Goal: Transaction & Acquisition: Purchase product/service

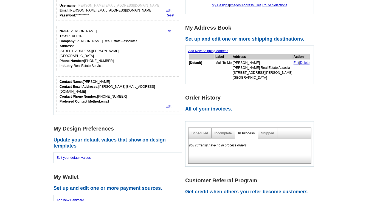
scroll to position [121, 0]
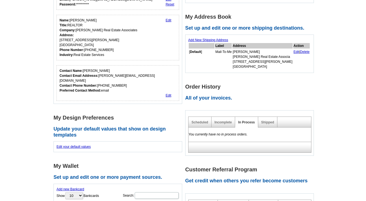
click at [148, 142] on div "**********" at bounding box center [119, 107] width 132 height 285
click at [327, 55] on main "**********" at bounding box center [183, 140] width 366 height 369
click at [241, 167] on h1 "Customer Referral Program" at bounding box center [251, 170] width 132 height 6
click at [204, 120] on link "Scheduled" at bounding box center [199, 122] width 17 height 4
click at [233, 11] on div "My Files Access your saved files. My Designs | Images | Address Files | Route S…" at bounding box center [251, 60] width 132 height 190
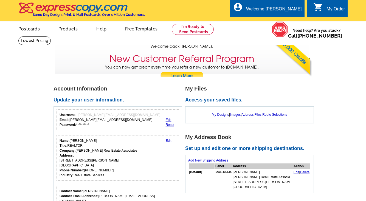
scroll to position [0, 0]
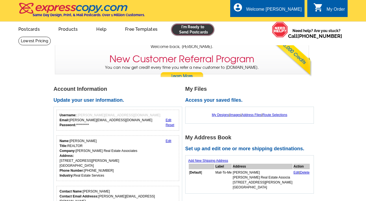
click at [194, 33] on link at bounding box center [193, 29] width 42 height 11
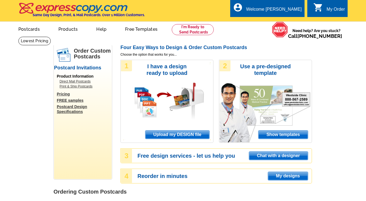
click at [165, 133] on span "Upload my DESIGN file" at bounding box center [177, 135] width 64 height 8
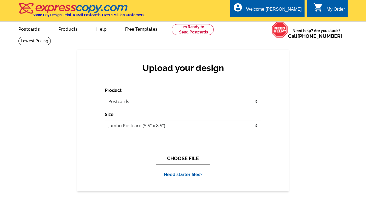
click at [178, 157] on button "CHOOSE FILE" at bounding box center [183, 158] width 54 height 13
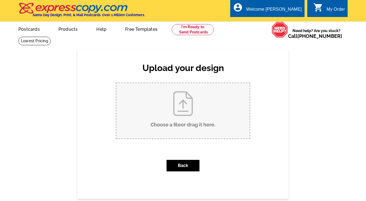
click at [186, 119] on input "Choose a file or drag it here ." at bounding box center [182, 110] width 133 height 55
type input "C:\fakepath\Dudley Mtn Fall Social Small Postcard 2025.pdf"
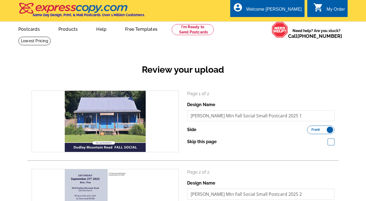
click at [195, 55] on div "Review your upload search Page 1 of 2 Design Name Dudley Mtn Fall Social Small …" at bounding box center [183, 159] width 366 height 218
click at [279, 62] on div "Review your upload" at bounding box center [182, 74] width 311 height 32
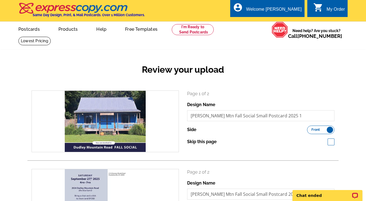
click at [278, 79] on div "Review your upload" at bounding box center [182, 74] width 311 height 32
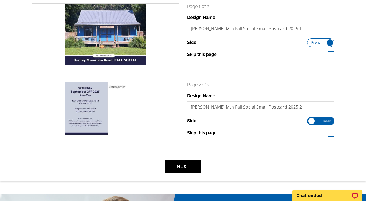
scroll to position [88, 0]
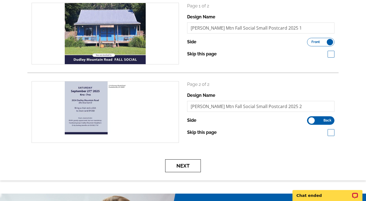
click at [181, 166] on button "Next" at bounding box center [183, 165] width 36 height 13
click at [189, 165] on button "Next" at bounding box center [183, 165] width 36 height 13
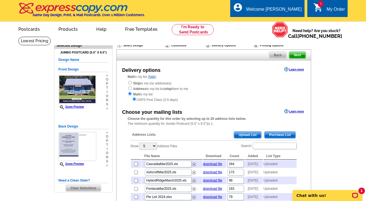
click at [216, 91] on div "Ship to me (no addresses) Address to my list but ship them to me Mail to my lis…" at bounding box center [214, 91] width 172 height 22
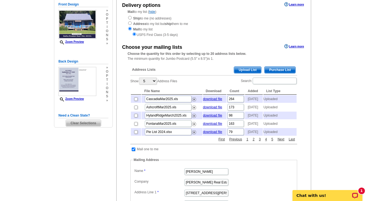
scroll to position [66, 0]
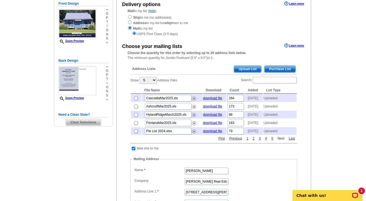
click at [282, 141] on link "Next" at bounding box center [281, 138] width 10 height 5
click at [135, 108] on input "checkbox" at bounding box center [136, 107] width 4 height 4
checkbox input "true"
click at [248, 141] on link "1" at bounding box center [247, 138] width 5 height 5
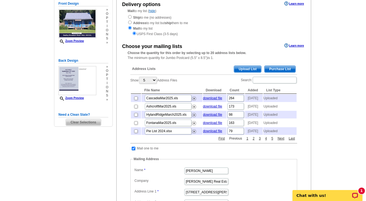
click at [236, 141] on link "Previous" at bounding box center [236, 138] width 16 height 5
click at [282, 141] on link "Next" at bounding box center [281, 138] width 10 height 5
click at [328, 109] on main "Need Help? call 800-260-5887, chat with support, or have our designers make som…" at bounding box center [183, 167] width 366 height 393
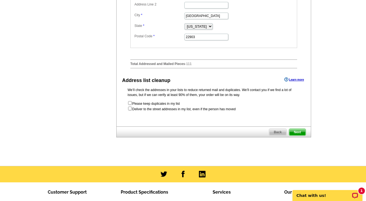
scroll to position [274, 0]
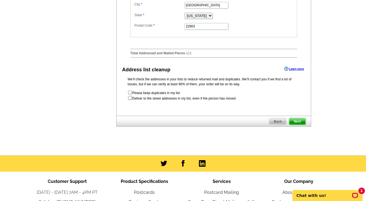
click at [130, 100] on input "checkbox" at bounding box center [130, 98] width 4 height 4
checkbox input "true"
radio input "true"
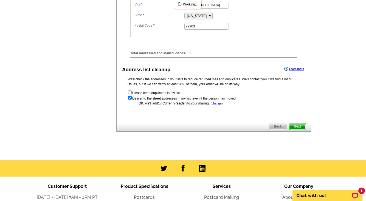
scroll to position [0, 0]
click at [299, 130] on span "Next" at bounding box center [297, 126] width 16 height 7
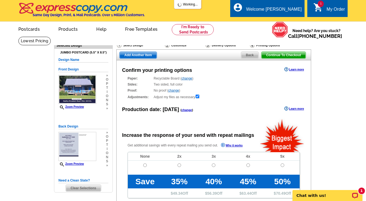
radio input "false"
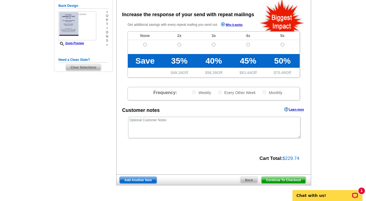
scroll to position [132, 0]
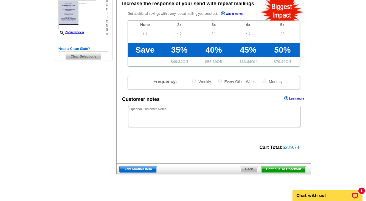
click at [276, 171] on span "Continue To Checkout" at bounding box center [283, 169] width 44 height 7
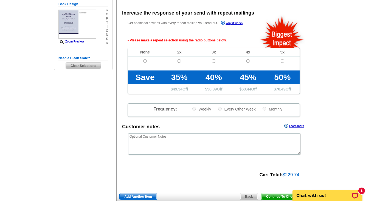
scroll to position [122, 0]
click at [277, 196] on span "Continue To Checkout" at bounding box center [283, 196] width 44 height 7
click at [360, 191] on div "1" at bounding box center [361, 191] width 7 height 7
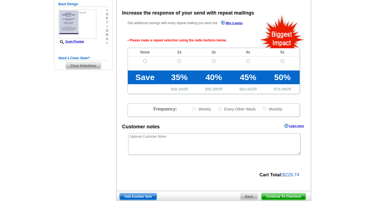
click at [63, 121] on div "Need Help? call 800-260-5887, chat with support, or have our designers make som…" at bounding box center [182, 69] width 263 height 311
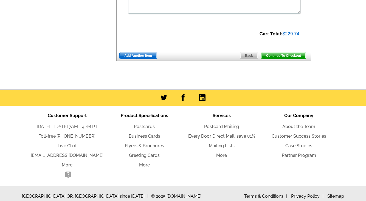
scroll to position [268, 0]
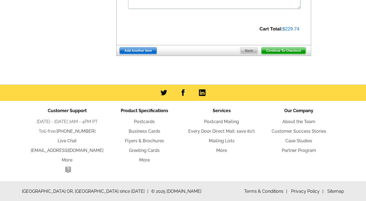
click at [289, 50] on span "Continue To Checkout" at bounding box center [283, 50] width 44 height 7
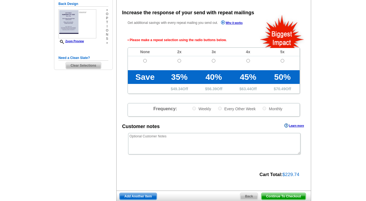
scroll to position [122, 0]
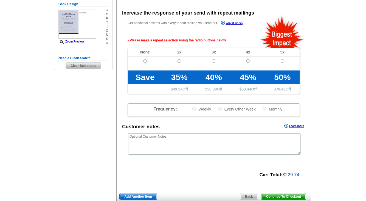
click at [145, 60] on input "radio" at bounding box center [145, 61] width 4 height 4
radio input "true"
click at [341, 52] on main "Need Help? call 800-260-5887, chat with support, or have our designers make som…" at bounding box center [183, 72] width 366 height 316
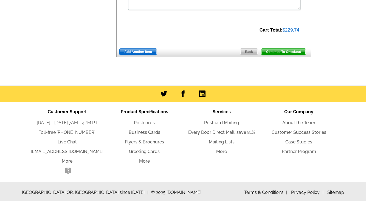
scroll to position [268, 0]
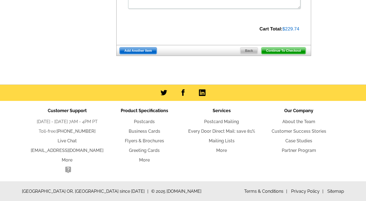
click at [292, 49] on span "Continue To Checkout" at bounding box center [283, 50] width 44 height 7
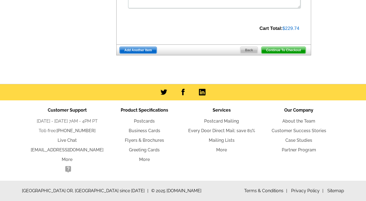
scroll to position [250, 0]
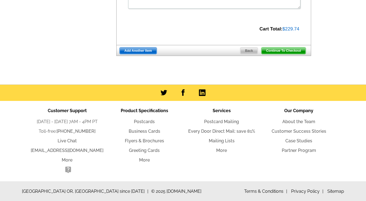
click at [281, 50] on span "Continue To Checkout" at bounding box center [283, 50] width 44 height 7
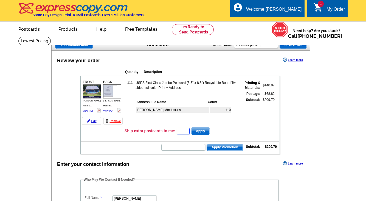
click at [179, 131] on input "text" at bounding box center [183, 131] width 13 height 7
type input "GROW0925"
click at [183, 149] on input "text" at bounding box center [183, 147] width 44 height 7
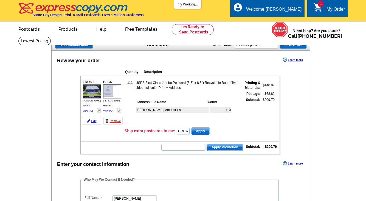
click at [200, 128] on span "Apply" at bounding box center [200, 131] width 18 height 7
drag, startPoint x: 178, startPoint y: 131, endPoint x: 201, endPoint y: 132, distance: 22.8
click at [201, 132] on form "GROW0925 Apply" at bounding box center [193, 131] width 34 height 8
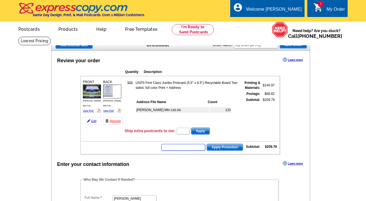
click at [187, 149] on input "text" at bounding box center [183, 147] width 44 height 7
type input "GROW09"
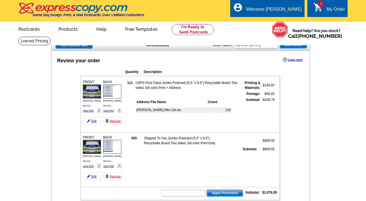
click at [198, 161] on td "925 Shipped To You Jumbo Postcard (5.5" x 8.5") Recyclable Board Two sided, ful…" at bounding box center [201, 157] width 155 height 48
click at [112, 177] on link "Remove" at bounding box center [112, 176] width 19 height 8
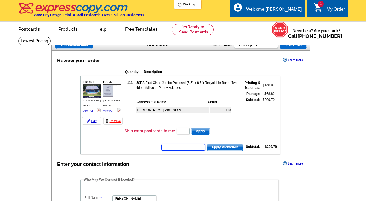
click at [183, 147] on input "text" at bounding box center [183, 147] width 44 height 7
click at [186, 149] on input "text" at bounding box center [183, 147] width 44 height 7
click at [213, 193] on dl "Full Name Rebecca White Email rebecca@loringwoodriff.com Phone ( 434 ) 531 - 50…" at bounding box center [179, 205] width 193 height 37
click at [183, 148] on input "text" at bounding box center [183, 147] width 44 height 7
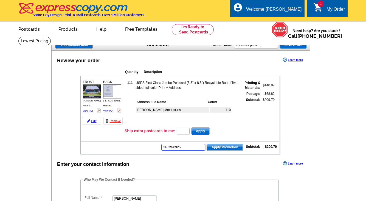
type input "GROW0925"
click at [216, 148] on span "Apply Promotion" at bounding box center [225, 147] width 36 height 7
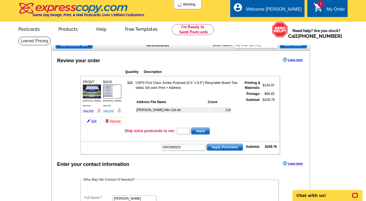
click at [108, 109] on link "View PDF" at bounding box center [108, 110] width 11 height 3
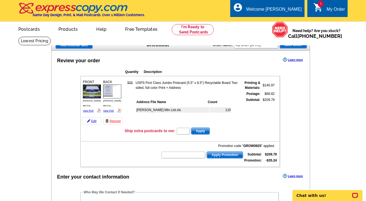
click at [188, 175] on div "Enter your contact information Learn more" at bounding box center [181, 176] width 258 height 8
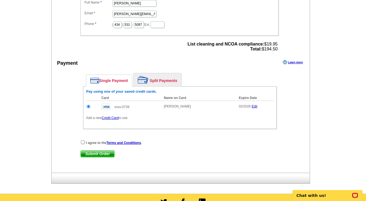
scroll to position [208, 0]
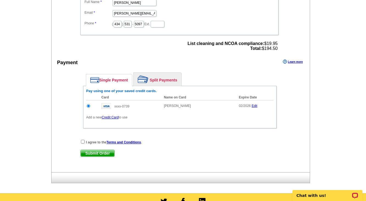
click at [113, 118] on link "Credit Card" at bounding box center [110, 117] width 17 height 4
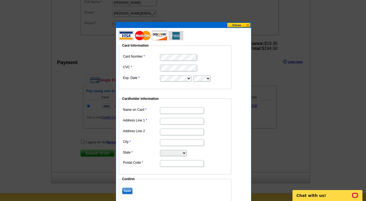
type input "[PERSON_NAME]"
click at [169, 120] on input "Address Line 1" at bounding box center [182, 121] width 44 height 7
type input "2144 Masseys Woods Road"
type input "Charlottesville"
select select "VA"
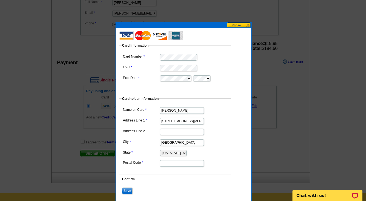
type input "22903"
click at [219, 153] on dd "Alabama Alaska Arizona Arkansas California Colorado Connecticut District of Col…" at bounding box center [174, 153] width 107 height 8
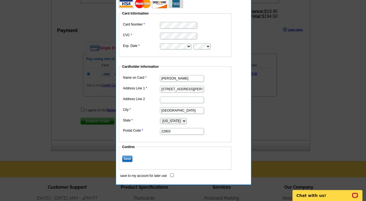
scroll to position [241, 0]
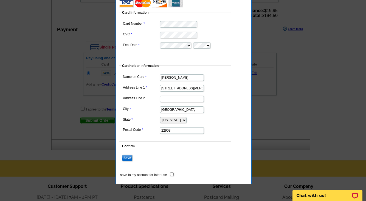
click at [172, 174] on input "save to my account for later use" at bounding box center [172, 174] width 4 height 4
checkbox input "true"
click at [223, 110] on dd "Charlottesville" at bounding box center [174, 109] width 107 height 9
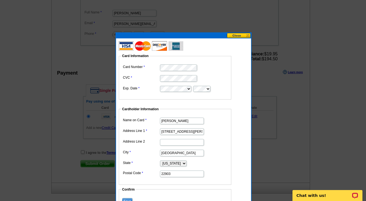
scroll to position [197, 0]
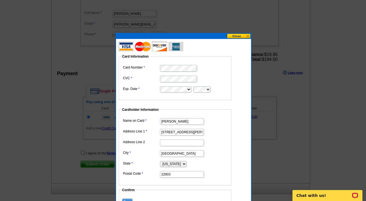
click at [227, 176] on dd "22903" at bounding box center [174, 174] width 107 height 9
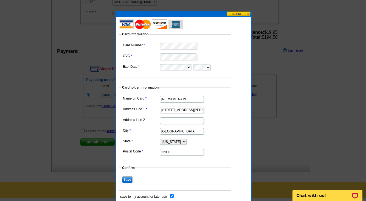
scroll to position [230, 0]
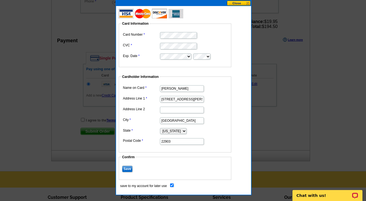
click at [126, 166] on input "Save" at bounding box center [127, 169] width 10 height 7
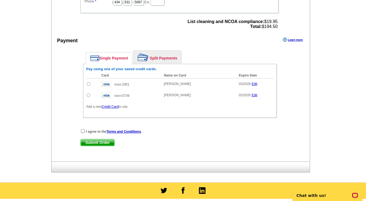
click at [88, 85] on input "radio" at bounding box center [89, 84] width 4 height 4
radio input "true"
click at [82, 132] on input "checkbox" at bounding box center [83, 131] width 4 height 4
checkbox input "true"
click at [92, 142] on span "Submit Order" at bounding box center [98, 142] width 34 height 7
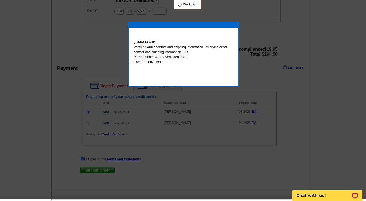
scroll to position [228, 0]
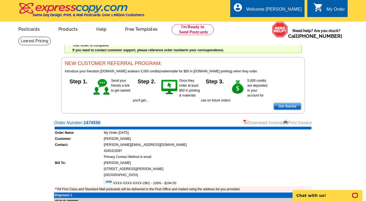
click at [233, 171] on td "2144 Masseys Woods Road" at bounding box center [207, 168] width 208 height 5
